Goal: Task Accomplishment & Management: Use online tool/utility

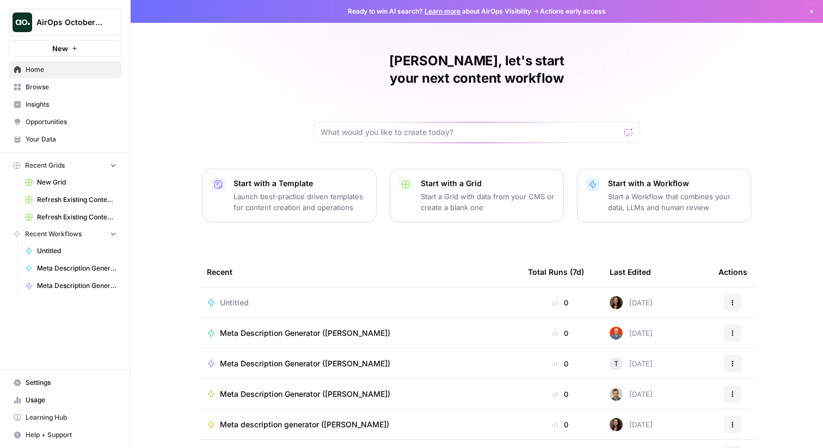
click at [70, 178] on span "New Grid" at bounding box center [76, 182] width 79 height 10
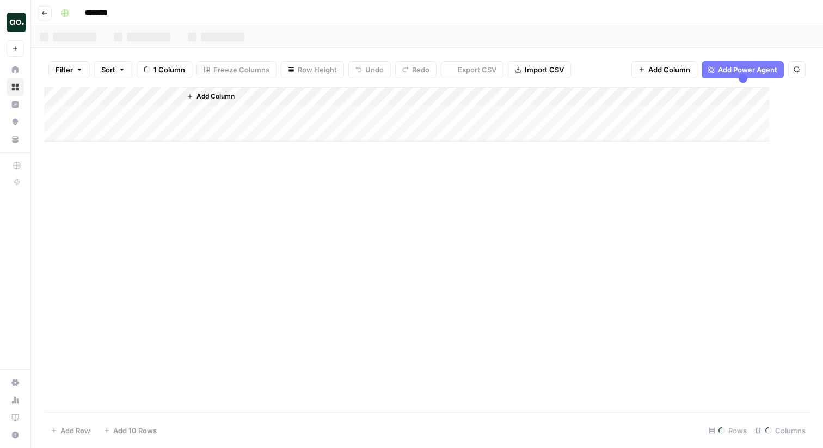
click at [74, 200] on div "Add Column" at bounding box center [426, 249] width 765 height 325
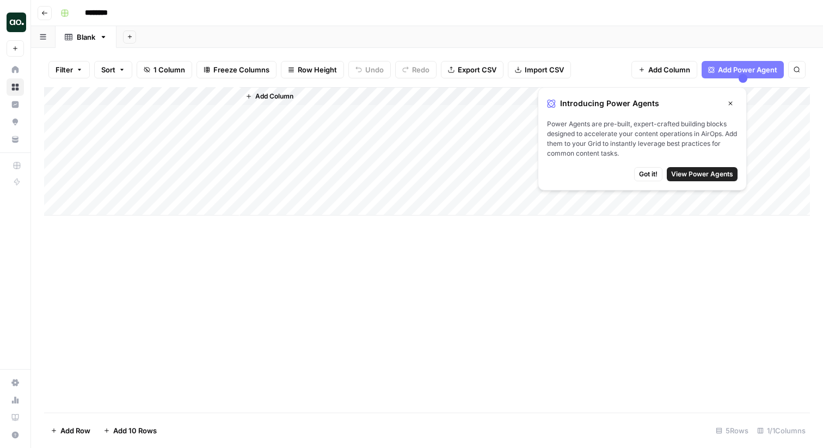
click at [42, 7] on button "Go back" at bounding box center [45, 13] width 14 height 14
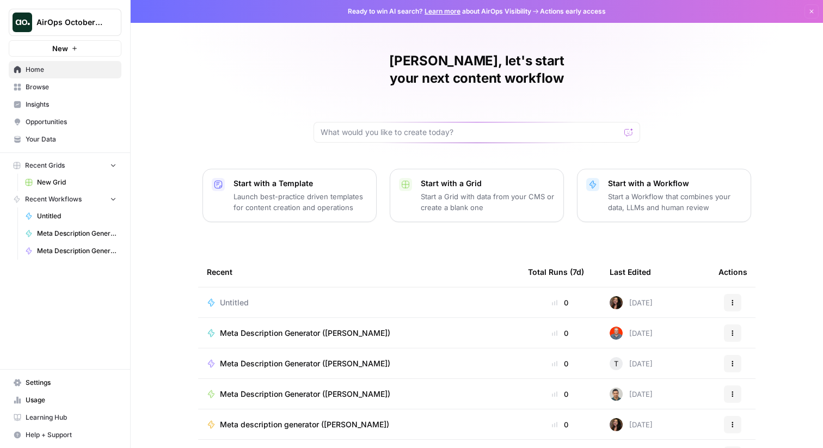
click at [77, 186] on span "New Grid" at bounding box center [76, 182] width 79 height 10
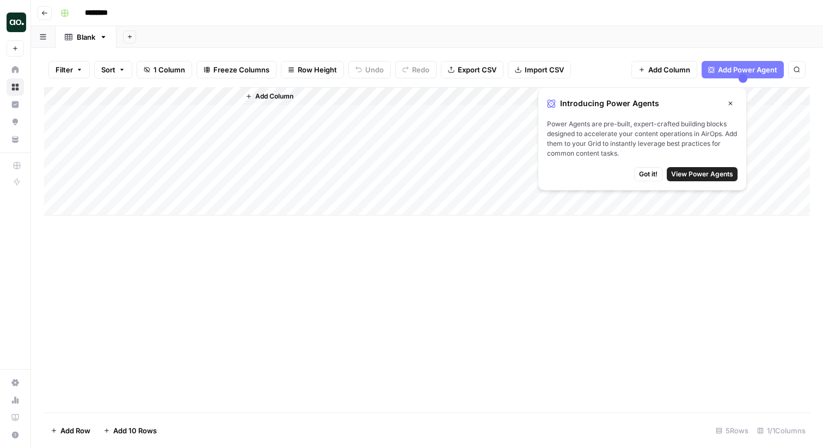
click at [48, 23] on header "Go back ********" at bounding box center [427, 13] width 792 height 26
click at [48, 14] on button "Go back" at bounding box center [45, 13] width 14 height 14
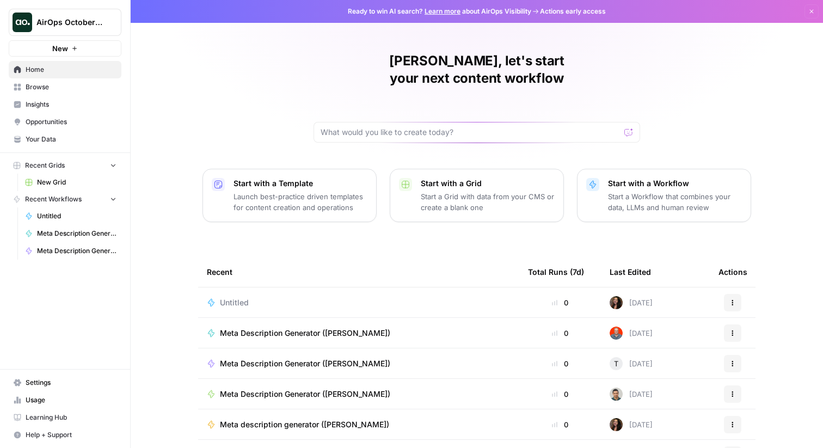
click at [58, 233] on span "Meta Description Generator (Andre)" at bounding box center [76, 233] width 79 height 10
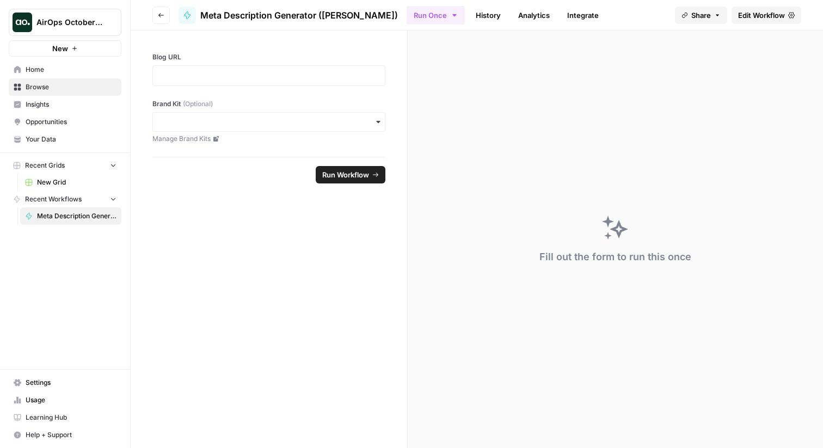
click at [47, 185] on span "New Grid" at bounding box center [76, 182] width 79 height 10
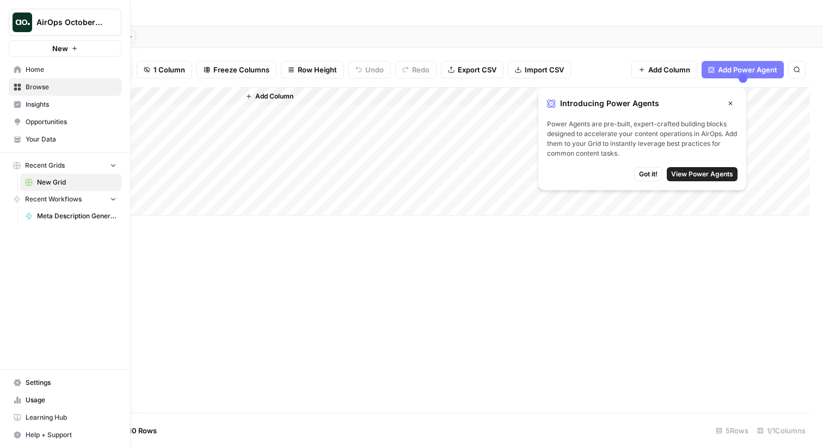
click at [24, 70] on link "Home" at bounding box center [65, 69] width 113 height 17
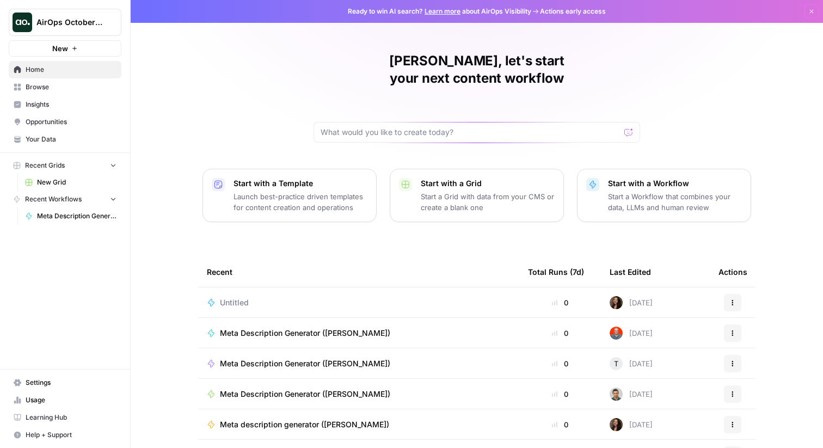
click at [46, 182] on span "New Grid" at bounding box center [76, 182] width 79 height 10
click at [79, 19] on span "AirOps October Cohort" at bounding box center [69, 22] width 66 height 11
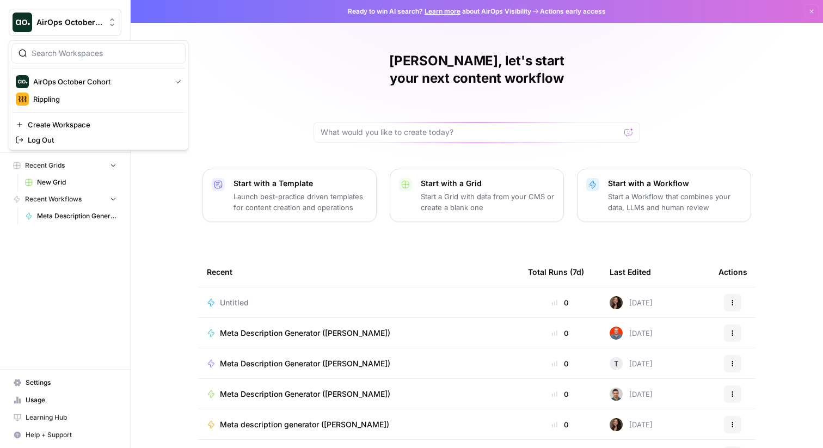
click at [79, 19] on span "AirOps October Cohort" at bounding box center [69, 22] width 66 height 11
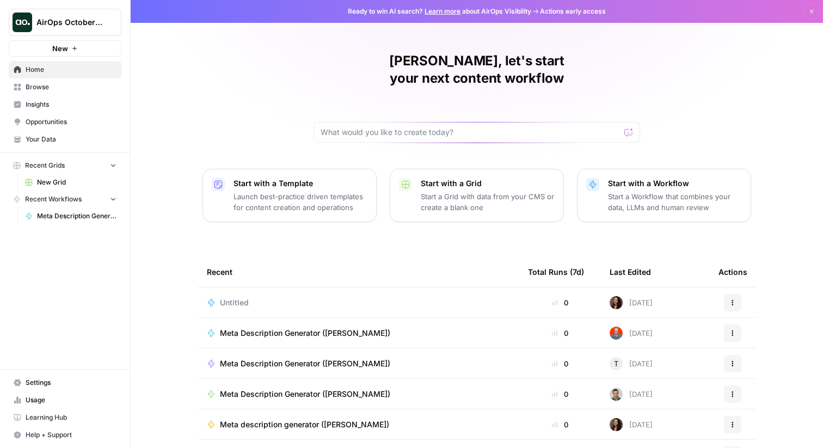
click at [48, 89] on span "Browse" at bounding box center [71, 87] width 91 height 10
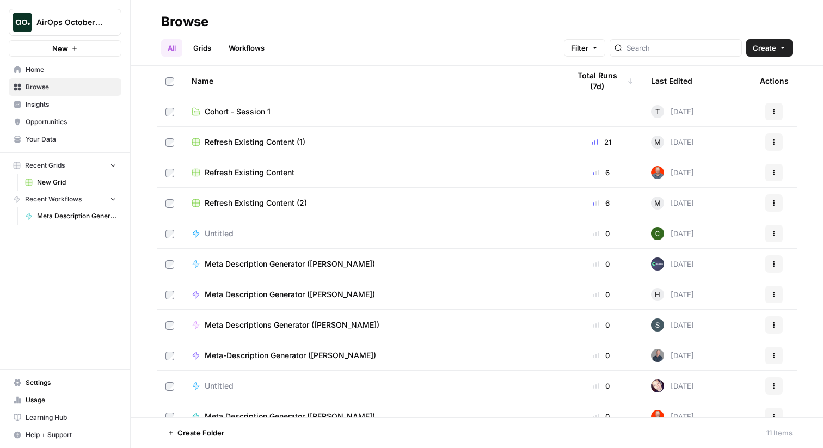
click at [66, 21] on span "AirOps October Cohort" at bounding box center [69, 22] width 66 height 11
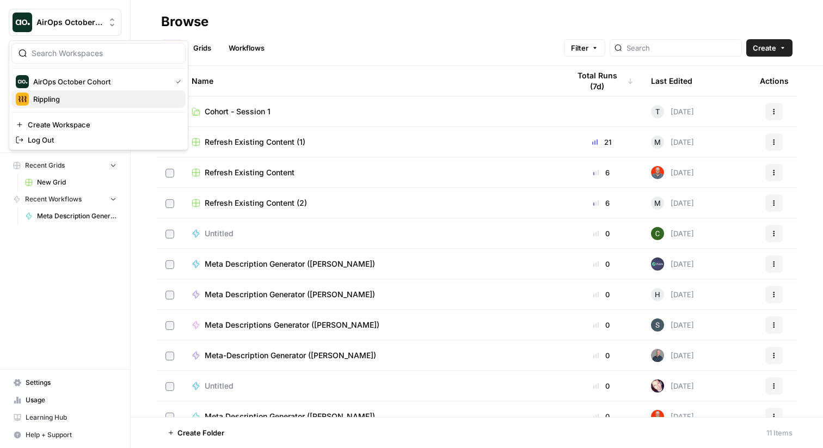
click at [72, 103] on span "Rippling" at bounding box center [105, 99] width 144 height 11
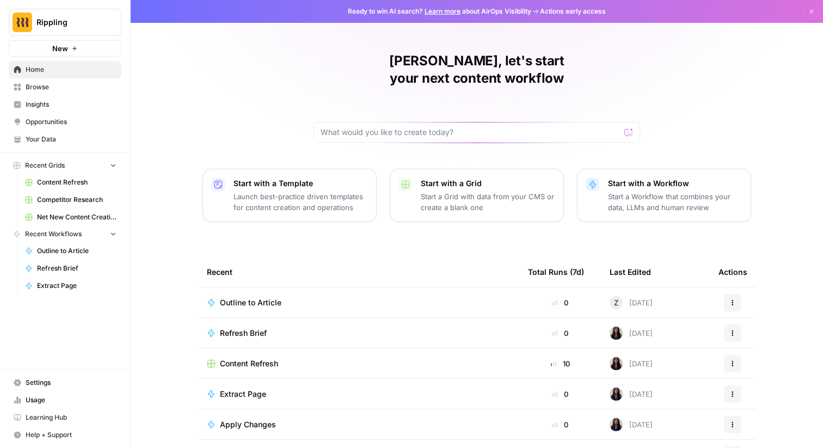
click at [54, 182] on span "Content Refresh" at bounding box center [76, 182] width 79 height 10
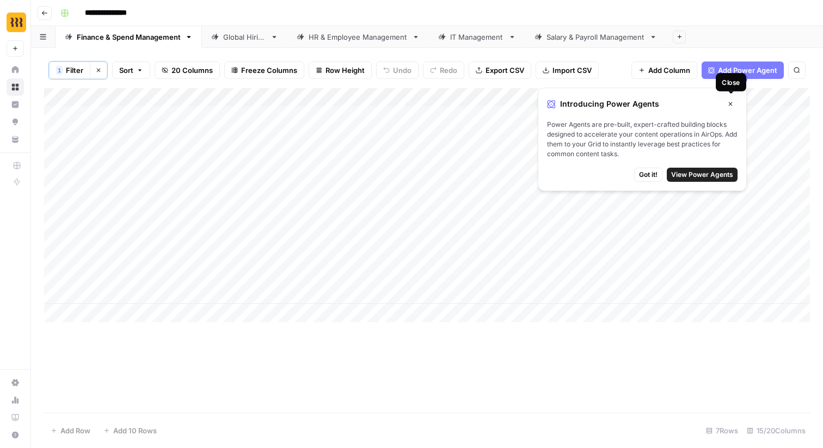
click at [730, 104] on icon "button" at bounding box center [730, 104] width 4 height 4
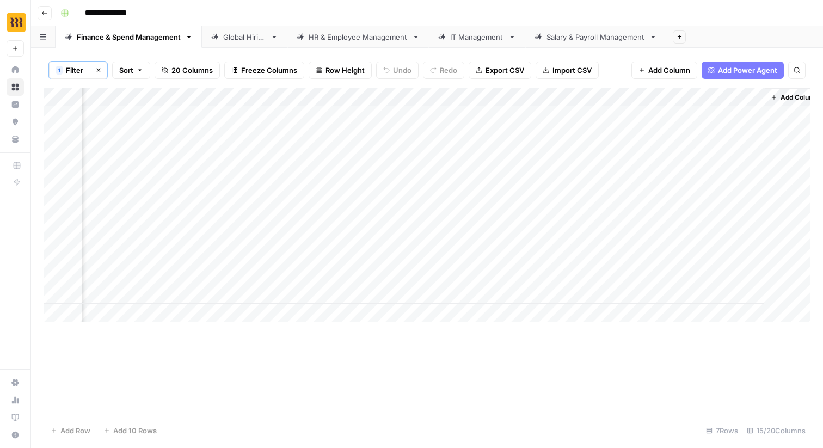
scroll to position [0, 1090]
click at [776, 99] on span "Add Column" at bounding box center [784, 97] width 38 height 10
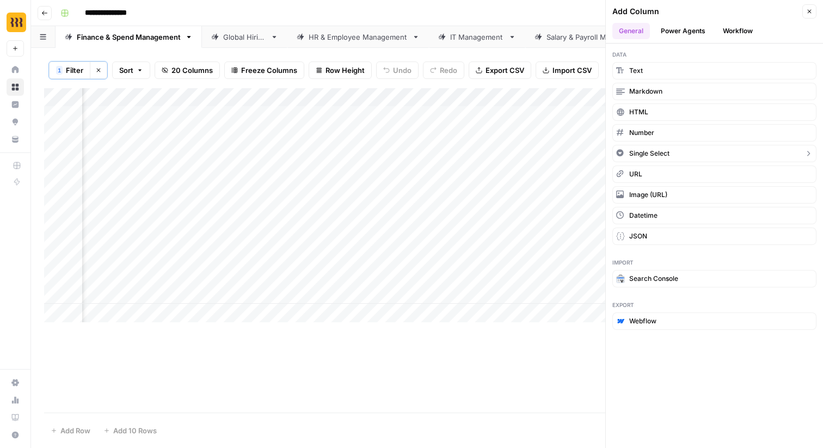
click at [701, 153] on button "Single Select" at bounding box center [714, 153] width 204 height 17
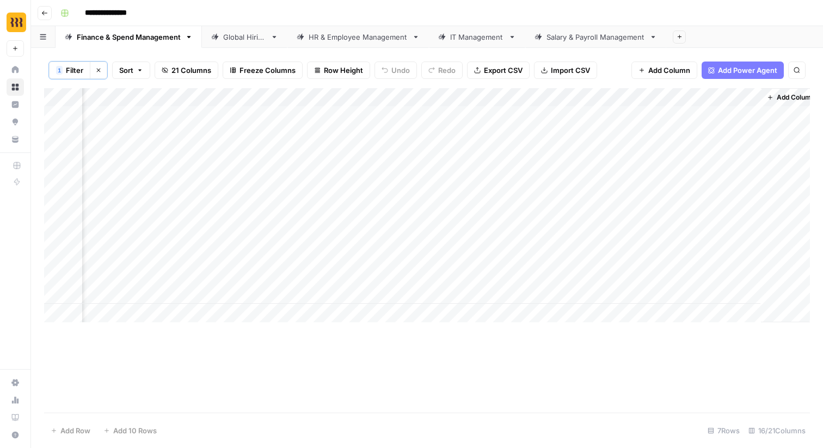
scroll to position [0, 1188]
click at [683, 127] on div "Add Column" at bounding box center [426, 205] width 765 height 234
click at [683, 122] on div "Add Column" at bounding box center [426, 205] width 765 height 234
click at [689, 170] on div "Add Column" at bounding box center [426, 205] width 765 height 234
click at [697, 108] on div "Add Column" at bounding box center [426, 205] width 765 height 234
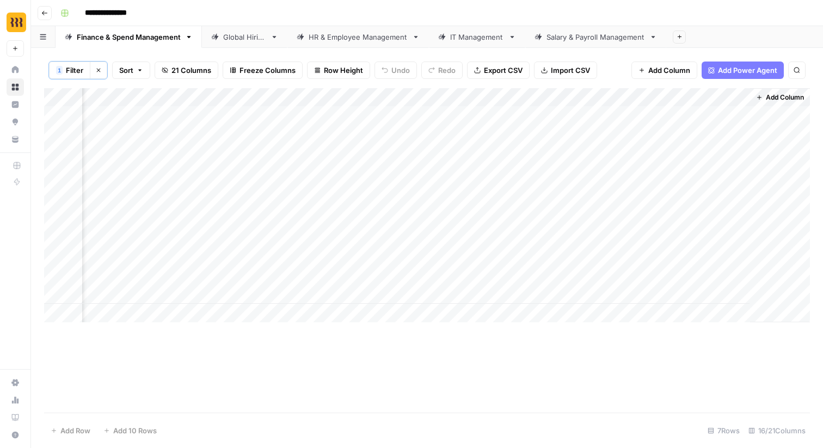
click at [708, 96] on div "Add Column" at bounding box center [426, 205] width 765 height 234
click at [704, 256] on span "Remove Column" at bounding box center [730, 257] width 117 height 11
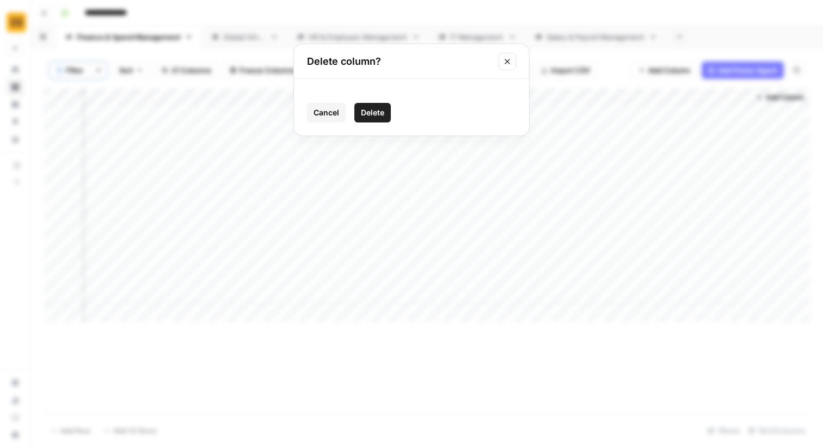
click at [375, 106] on button "Delete" at bounding box center [372, 113] width 36 height 20
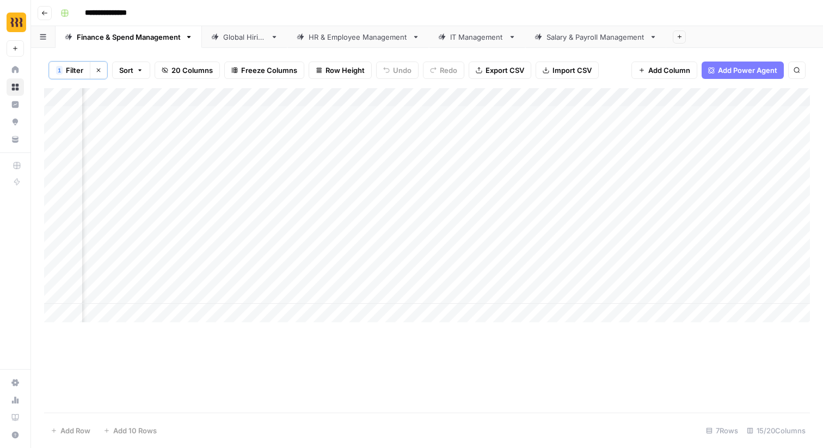
scroll to position [0, 0]
